Goal: Check status: Check status

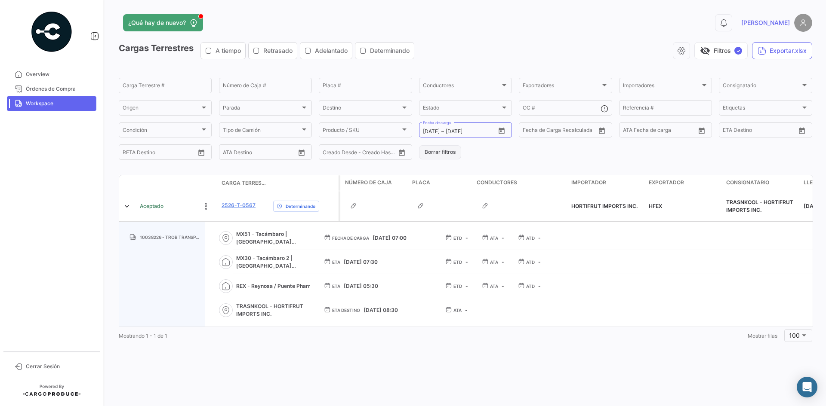
click at [431, 154] on button "Borrar filtros" at bounding box center [440, 152] width 42 height 14
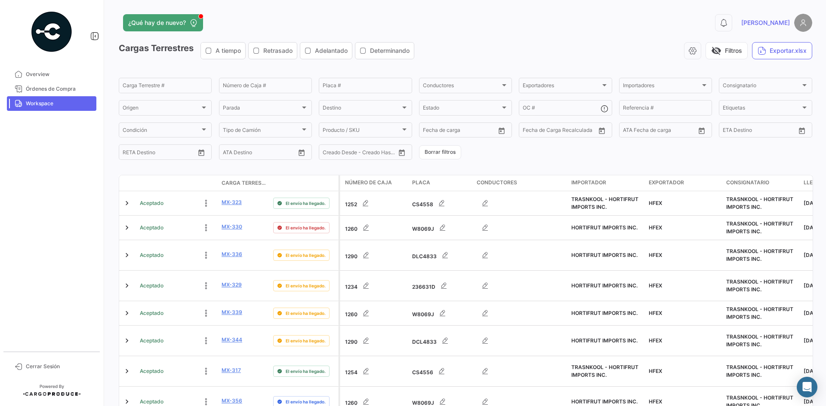
click at [52, 107] on span "Workspace" at bounding box center [59, 104] width 67 height 8
click at [264, 86] on input "Número de Caja #" at bounding box center [265, 87] width 85 height 6
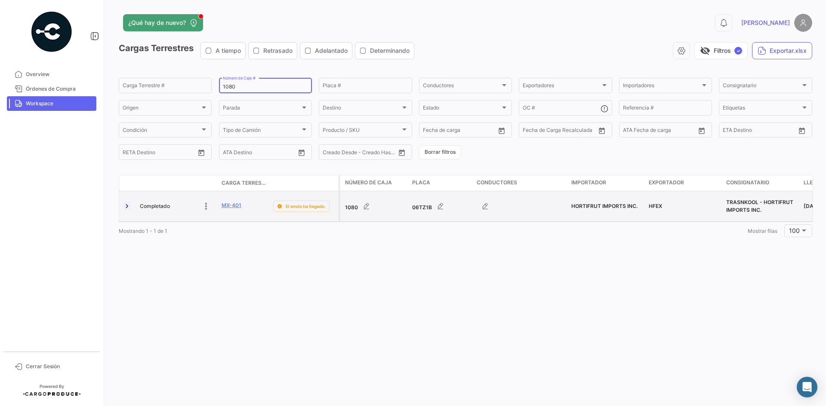
type input "1080"
click at [125, 207] on link at bounding box center [127, 206] width 9 height 9
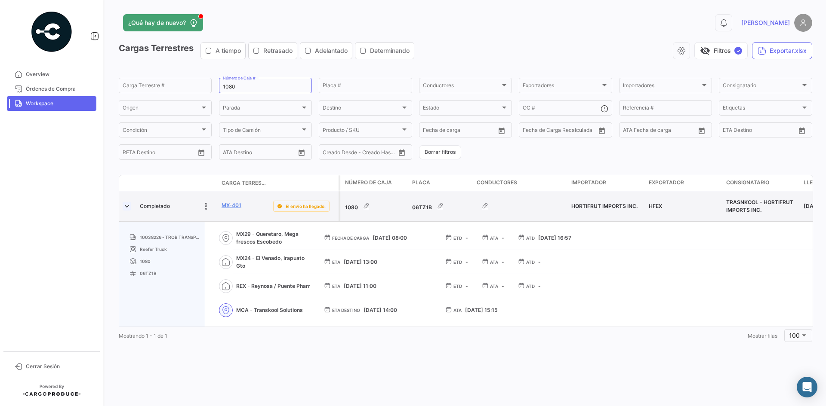
click at [125, 207] on link at bounding box center [127, 206] width 9 height 9
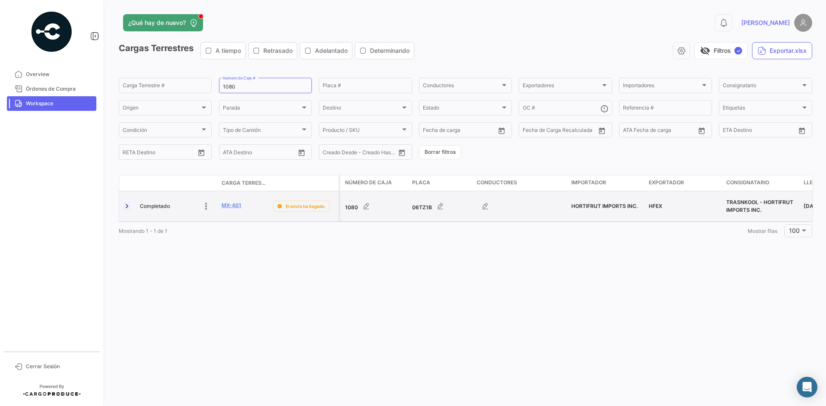
click at [126, 207] on link at bounding box center [127, 206] width 9 height 9
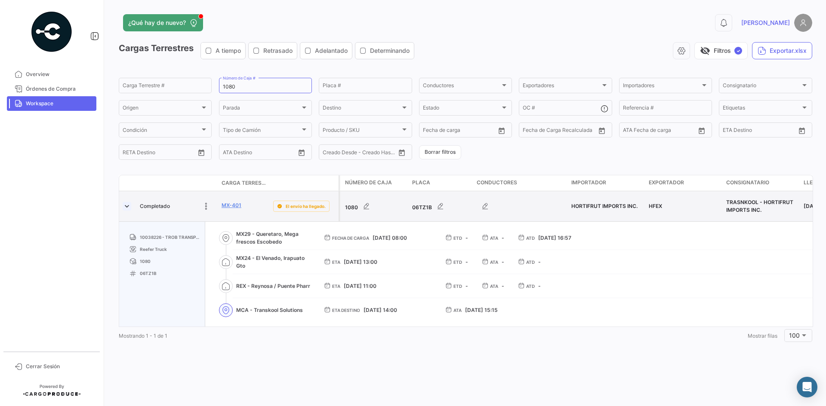
click at [126, 207] on link at bounding box center [127, 206] width 9 height 9
